Goal: Task Accomplishment & Management: Manage account settings

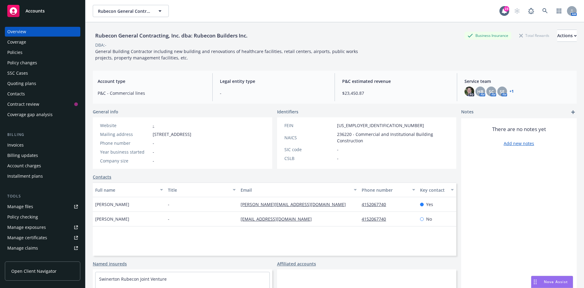
click at [33, 10] on span "Accounts" at bounding box center [35, 11] width 19 height 5
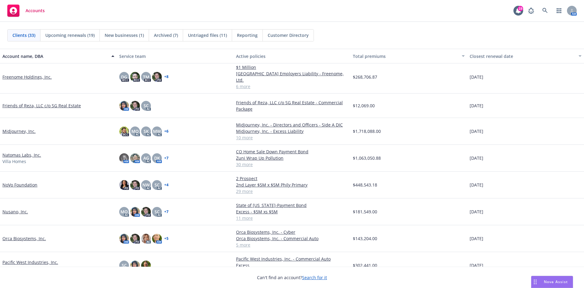
scroll to position [274, 0]
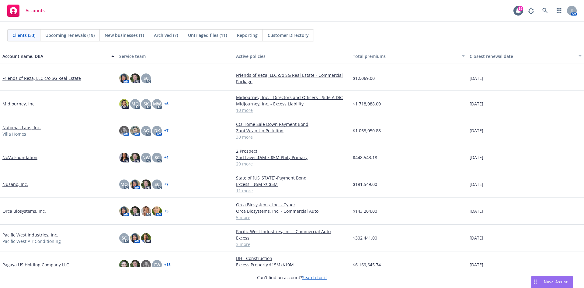
click at [36, 231] on link "Pacific West Industries, Inc." at bounding box center [30, 234] width 56 height 6
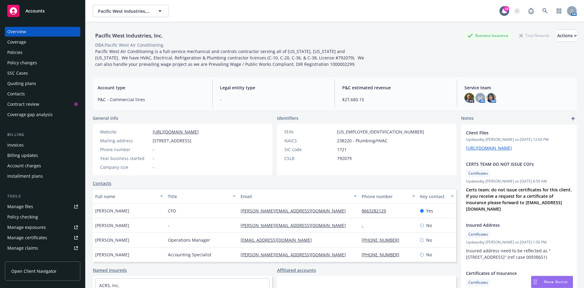
click at [32, 204] on div "Manage files" at bounding box center [20, 206] width 26 height 10
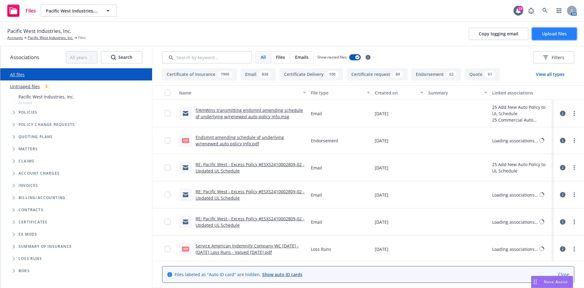
click at [555, 31] on span "Upload files" at bounding box center [554, 34] width 25 height 6
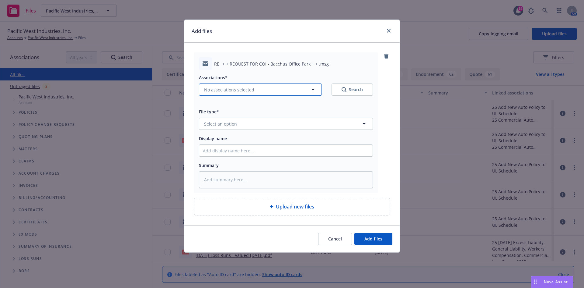
click at [223, 92] on span "No associations selected" at bounding box center [229, 89] width 50 height 6
type textarea "x"
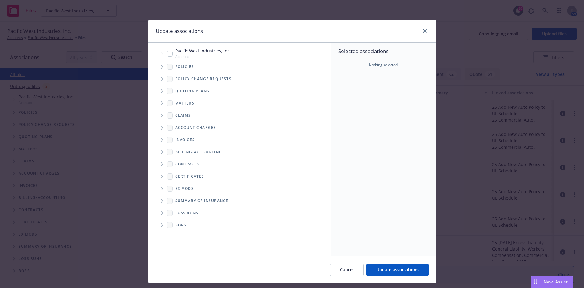
click at [157, 66] on span "Tree Example" at bounding box center [162, 67] width 10 height 10
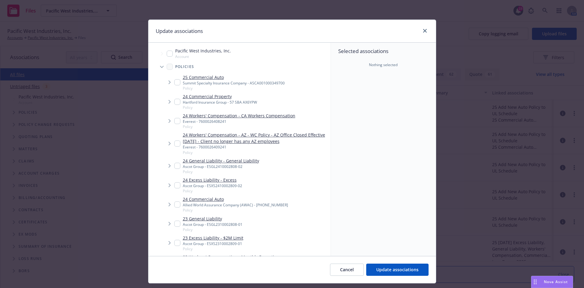
click at [175, 82] on input "Tree Example" at bounding box center [177, 82] width 6 height 6
checkbox input "true"
type textarea "x"
click at [174, 121] on input "Tree Example" at bounding box center [177, 121] width 6 height 6
checkbox input "true"
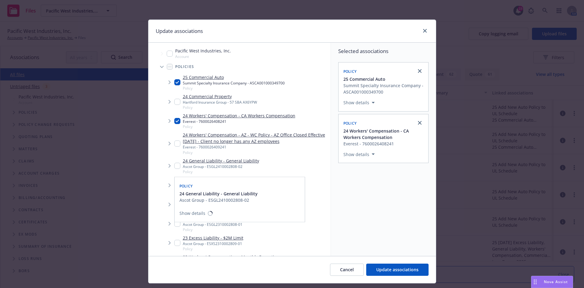
click at [174, 167] on input "Tree Example" at bounding box center [177, 165] width 6 height 6
checkbox input "true"
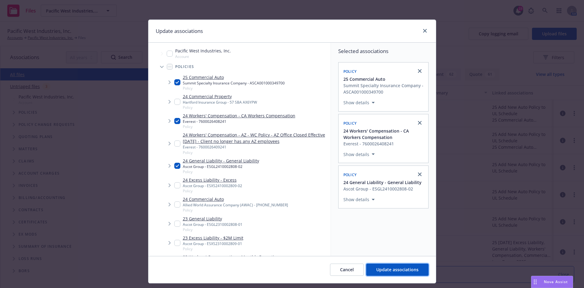
drag, startPoint x: 387, startPoint y: 266, endPoint x: 368, endPoint y: 261, distance: 19.2
click at [387, 266] on button "Update associations" at bounding box center [397, 269] width 62 height 12
type textarea "x"
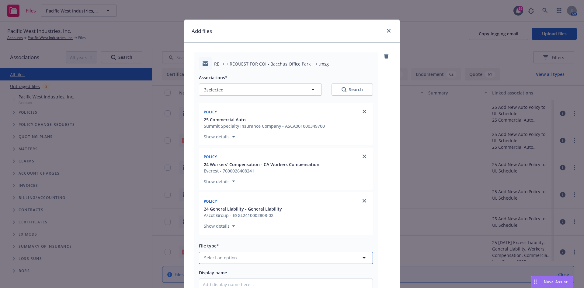
click at [256, 263] on button "Select an option" at bounding box center [286, 257] width 174 height 12
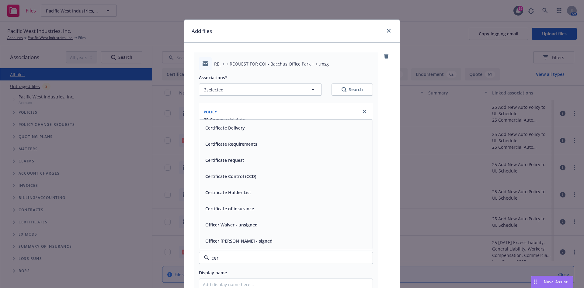
type input "cert"
click at [237, 166] on div "Certificate Delivery" at bounding box center [285, 160] width 173 height 16
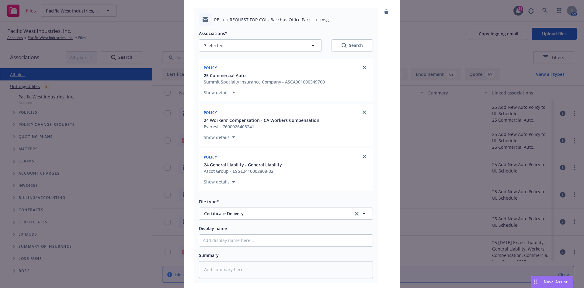
scroll to position [91, 0]
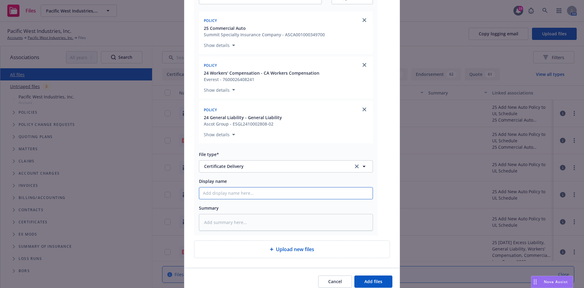
click at [250, 189] on input "Display name" at bounding box center [285, 193] width 173 height 12
paste input "Marwest Commercial - COI - RE: Bacchus Office Park OA"
type textarea "x"
type input "Marwest Commercial - COI - RE: Bacchus Office Park OA"
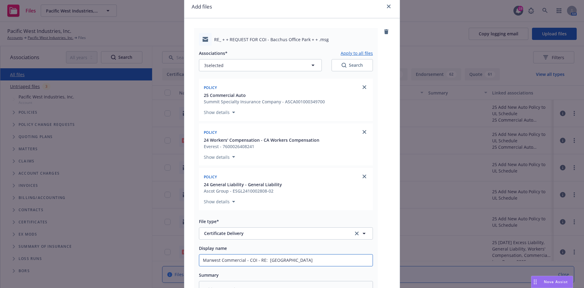
scroll to position [0, 0]
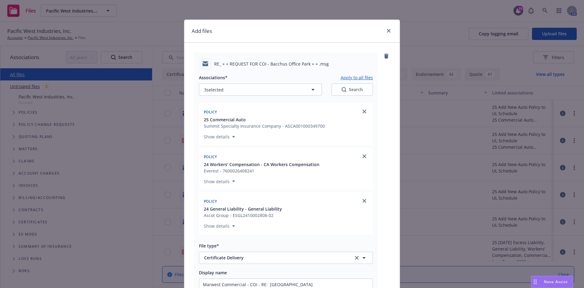
click at [344, 76] on button "Apply to all files" at bounding box center [357, 77] width 32 height 7
type textarea "x"
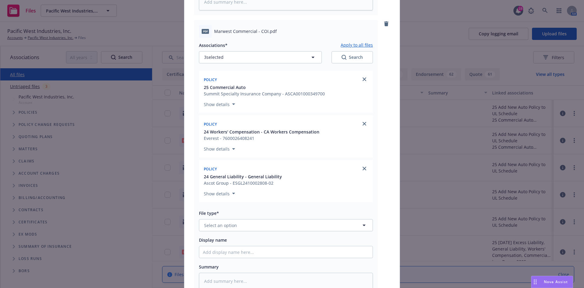
scroll to position [365, 0]
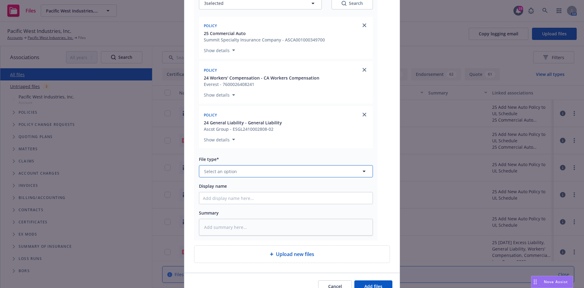
click at [234, 174] on span "Select an option" at bounding box center [220, 171] width 33 height 6
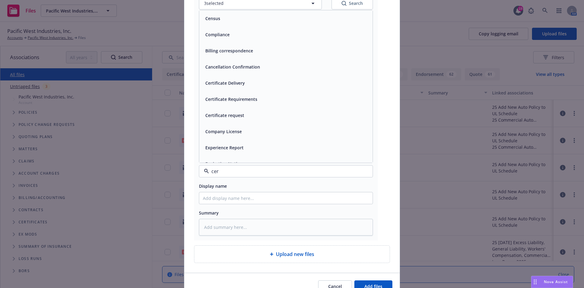
type input "cert"
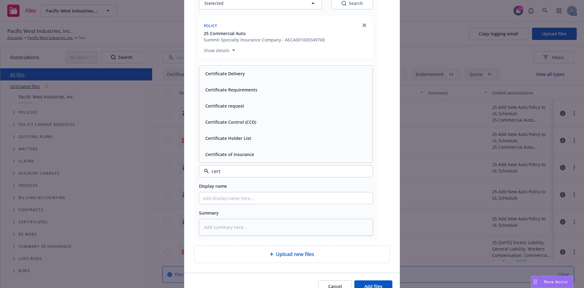
click at [238, 156] on span "Certificate of insurance" at bounding box center [229, 154] width 49 height 6
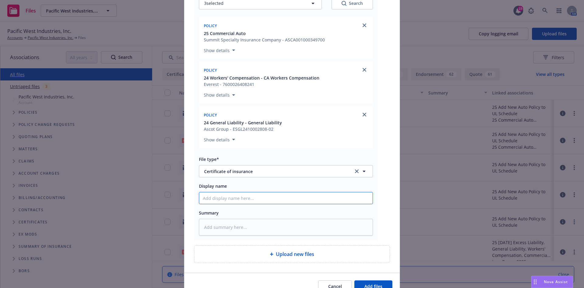
click at [235, 202] on input "Display name" at bounding box center [285, 198] width 173 height 12
paste input "Marwest Commercial - COI - RE: Bacchus Office Park OA"
type textarea "x"
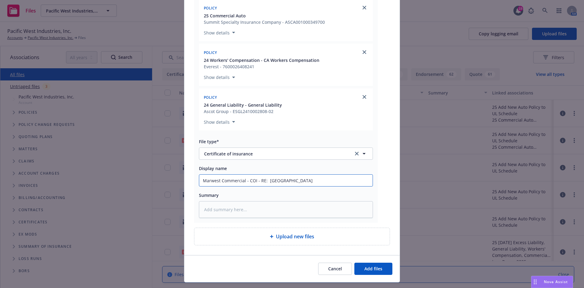
scroll to position [397, 0]
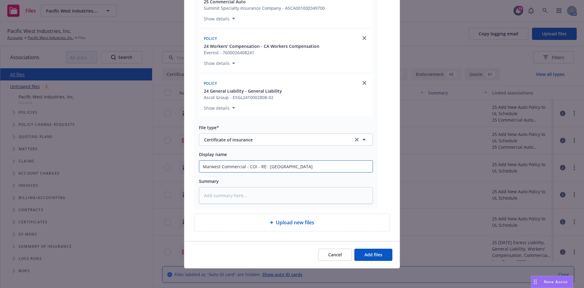
type input "Marwest Commercial - COI - RE: Bacchus Office Park OA"
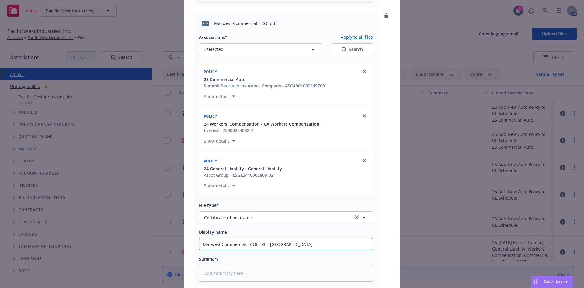
scroll to position [275, 0]
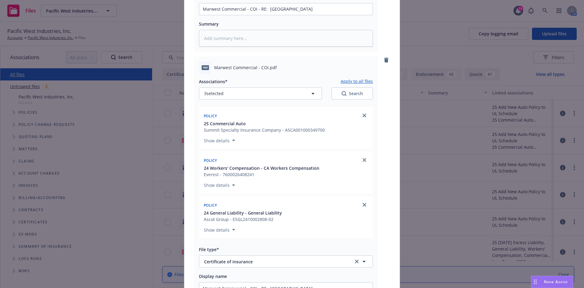
click at [343, 78] on button "Apply to all files" at bounding box center [357, 81] width 32 height 7
type textarea "x"
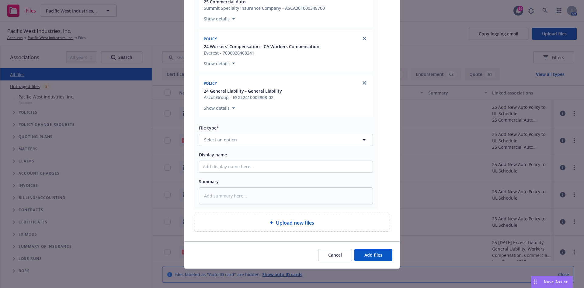
scroll to position [676, 0]
click at [225, 141] on span "Select an option" at bounding box center [220, 139] width 33 height 6
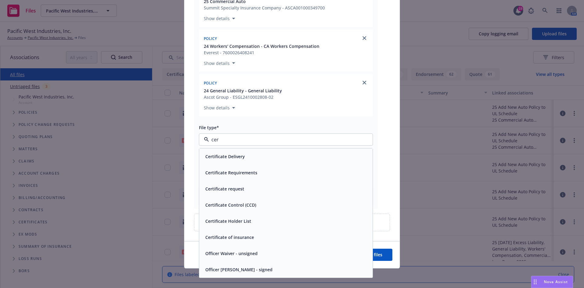
type input "cert"
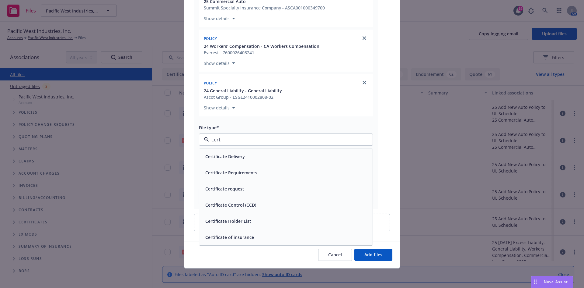
click at [237, 185] on span "Certificate request" at bounding box center [224, 188] width 39 height 6
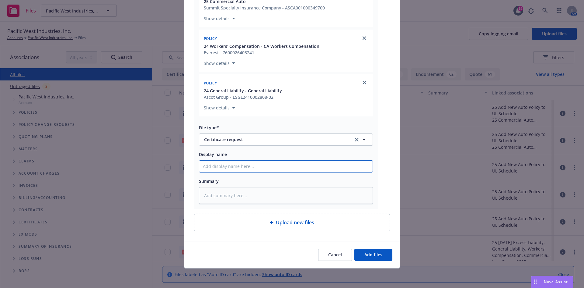
click at [231, 167] on input "Display name" at bounding box center [285, 166] width 173 height 12
paste input "Marwest Commercial - COI - RE: Bacchus Office Park OA"
type textarea "x"
type input "Marwest Commercial - COI - RE: Bacchus Office Park OA"
click at [369, 257] on span "Add files" at bounding box center [374, 254] width 18 height 6
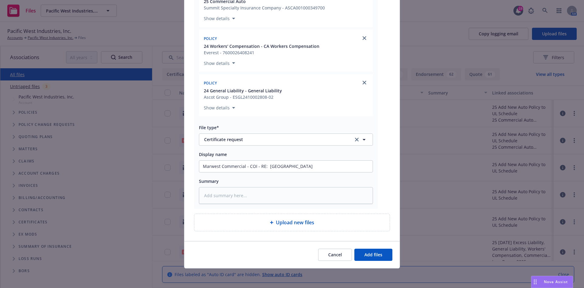
scroll to position [653, 0]
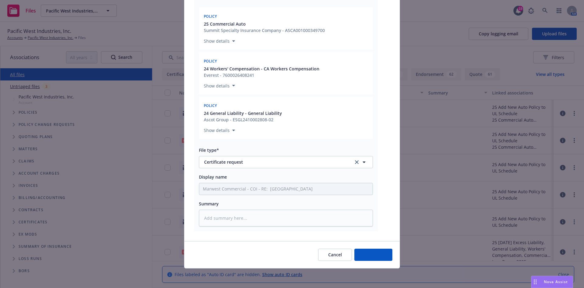
type textarea "x"
